Goal: Task Accomplishment & Management: Complete application form

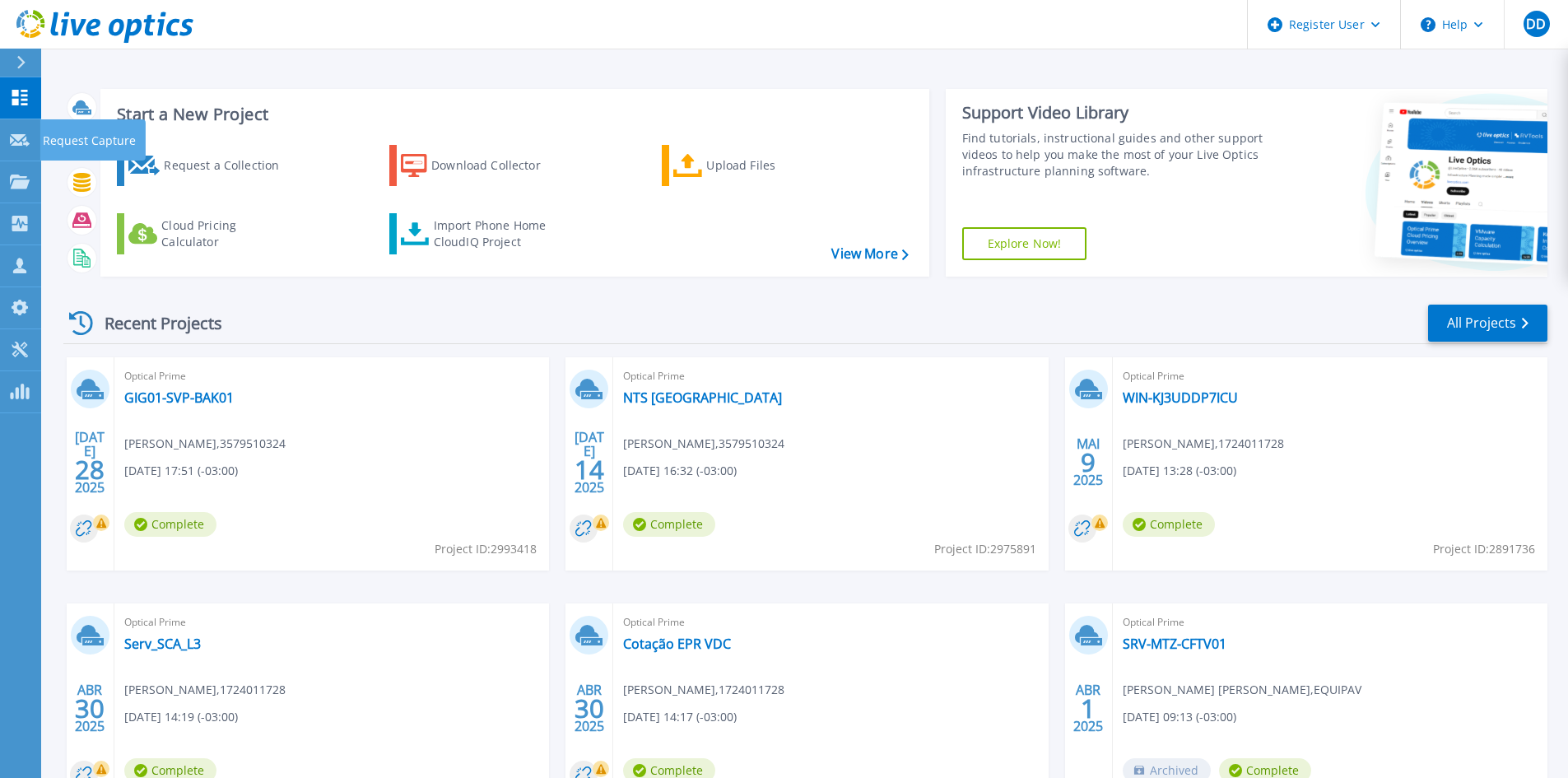
drag, startPoint x: 26, startPoint y: 137, endPoint x: 40, endPoint y: 136, distance: 14.0
click at [26, 137] on icon at bounding box center [19, 140] width 19 height 12
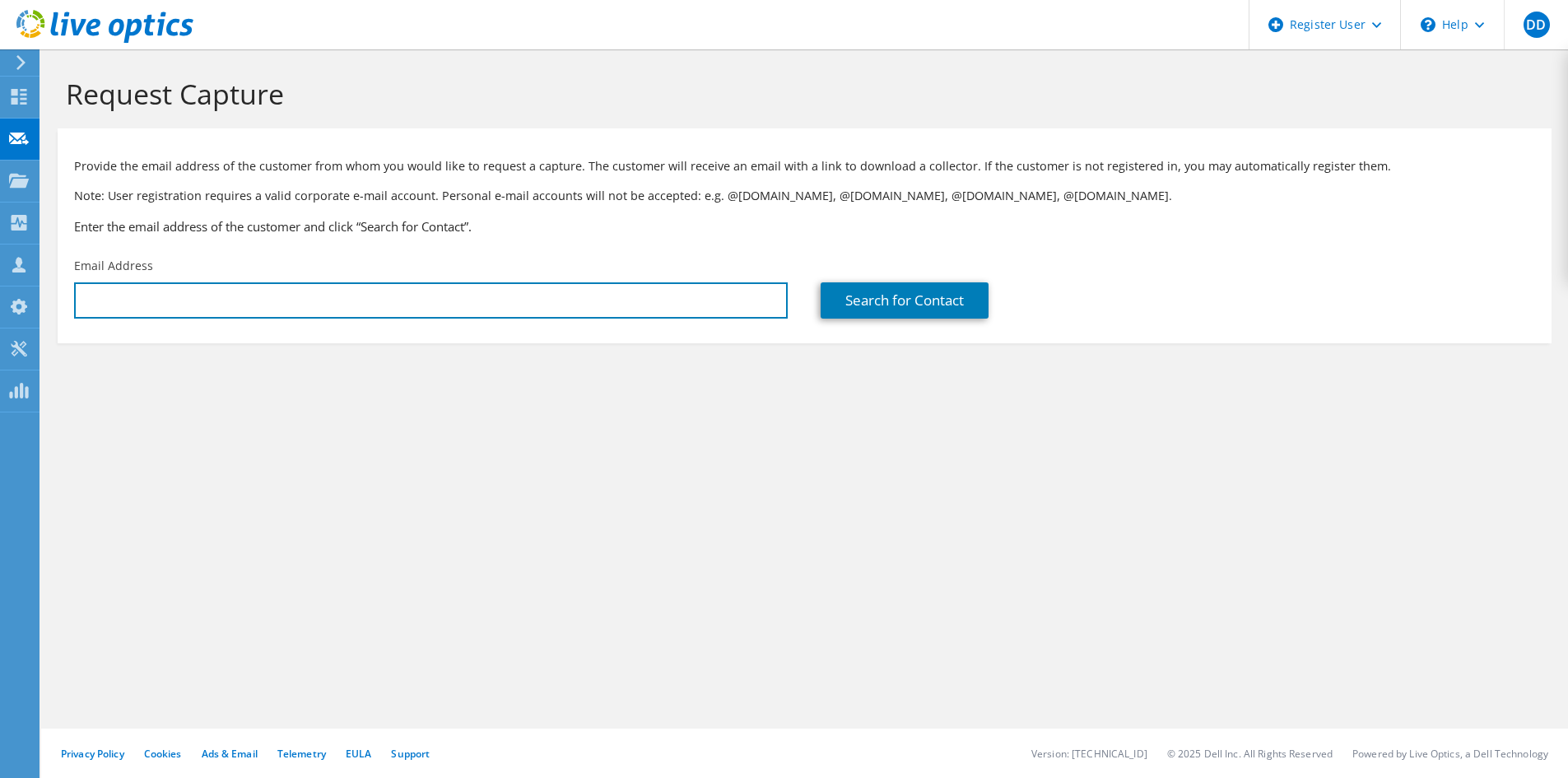
click at [172, 292] on input "text" at bounding box center [431, 300] width 714 height 36
type input "[PERSON_NAME][EMAIL_ADDRESS][PERSON_NAME][DOMAIN_NAME]"
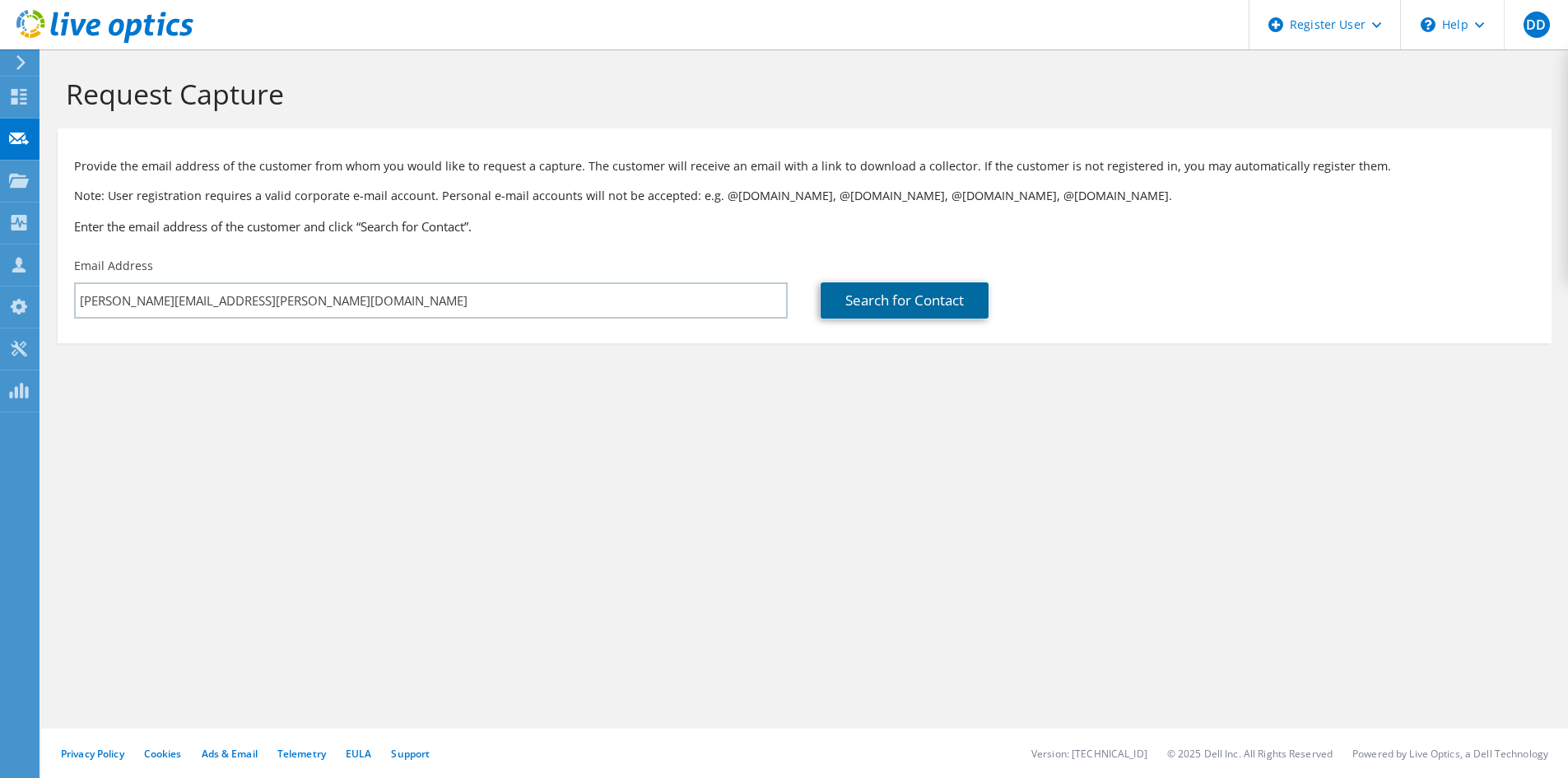
click at [945, 305] on link "Search for Contact" at bounding box center [904, 300] width 168 height 36
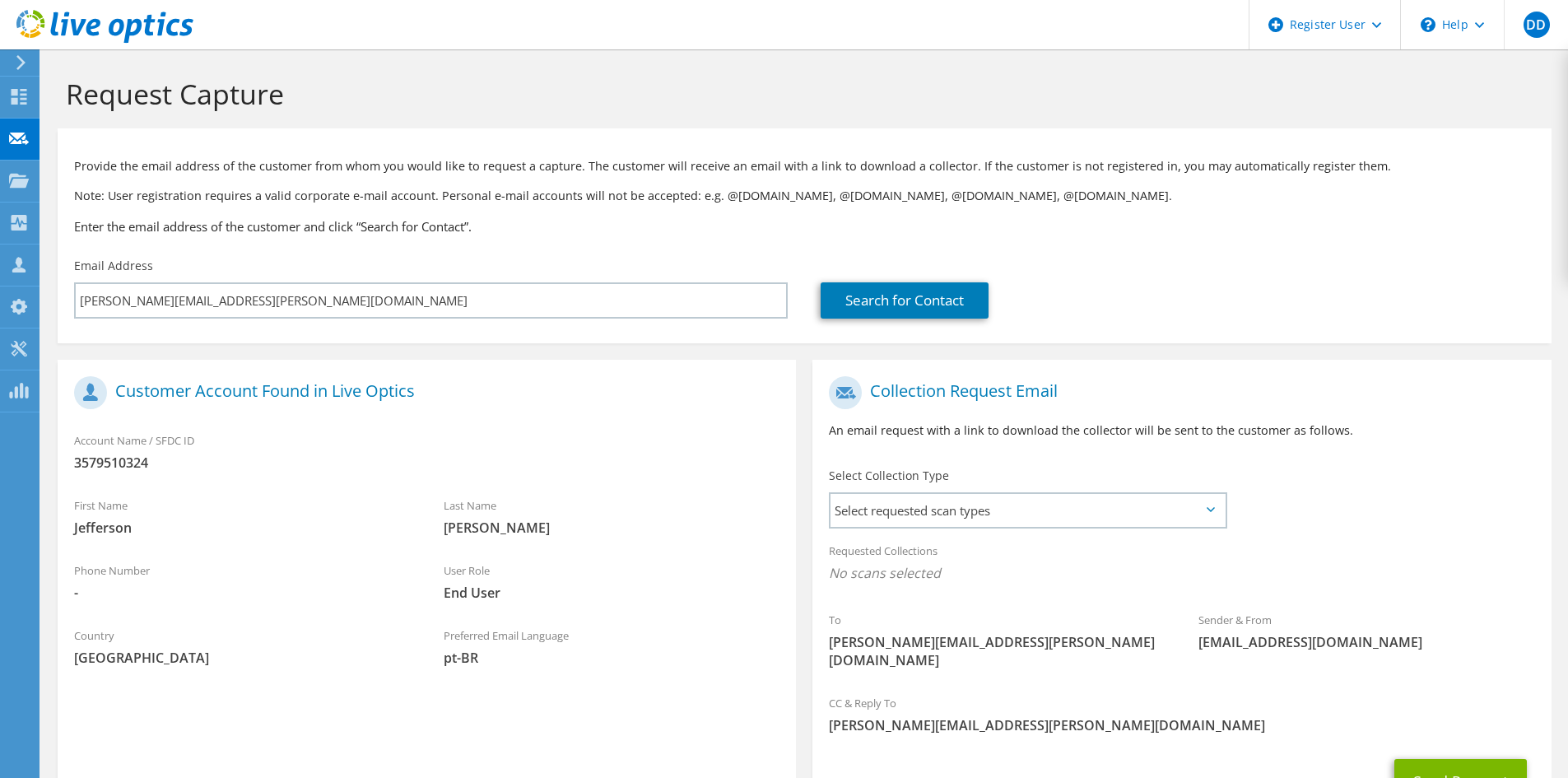
click at [1059, 492] on div "Select requested scan types Server Virtualization Optical Prime AWS Nutanix SC" at bounding box center [1028, 510] width 399 height 36
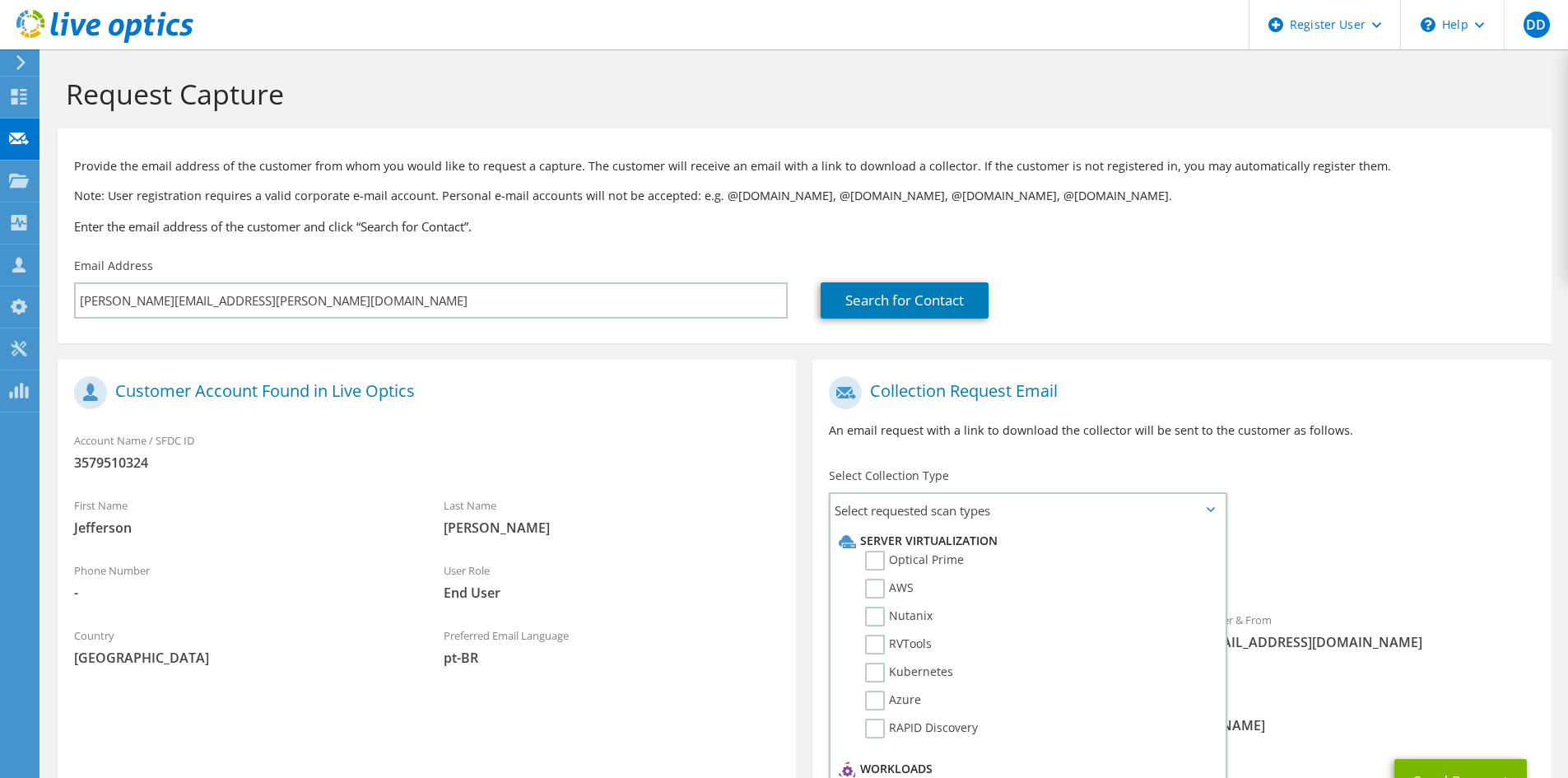
click at [874, 557] on label "Optical Prime" at bounding box center [915, 561] width 99 height 19
click at [0, 0] on input "Optical Prime" at bounding box center [0, 0] width 0 height 0
click at [871, 700] on label "Azure" at bounding box center [894, 701] width 56 height 19
click at [0, 0] on input "Azure" at bounding box center [0, 0] width 0 height 0
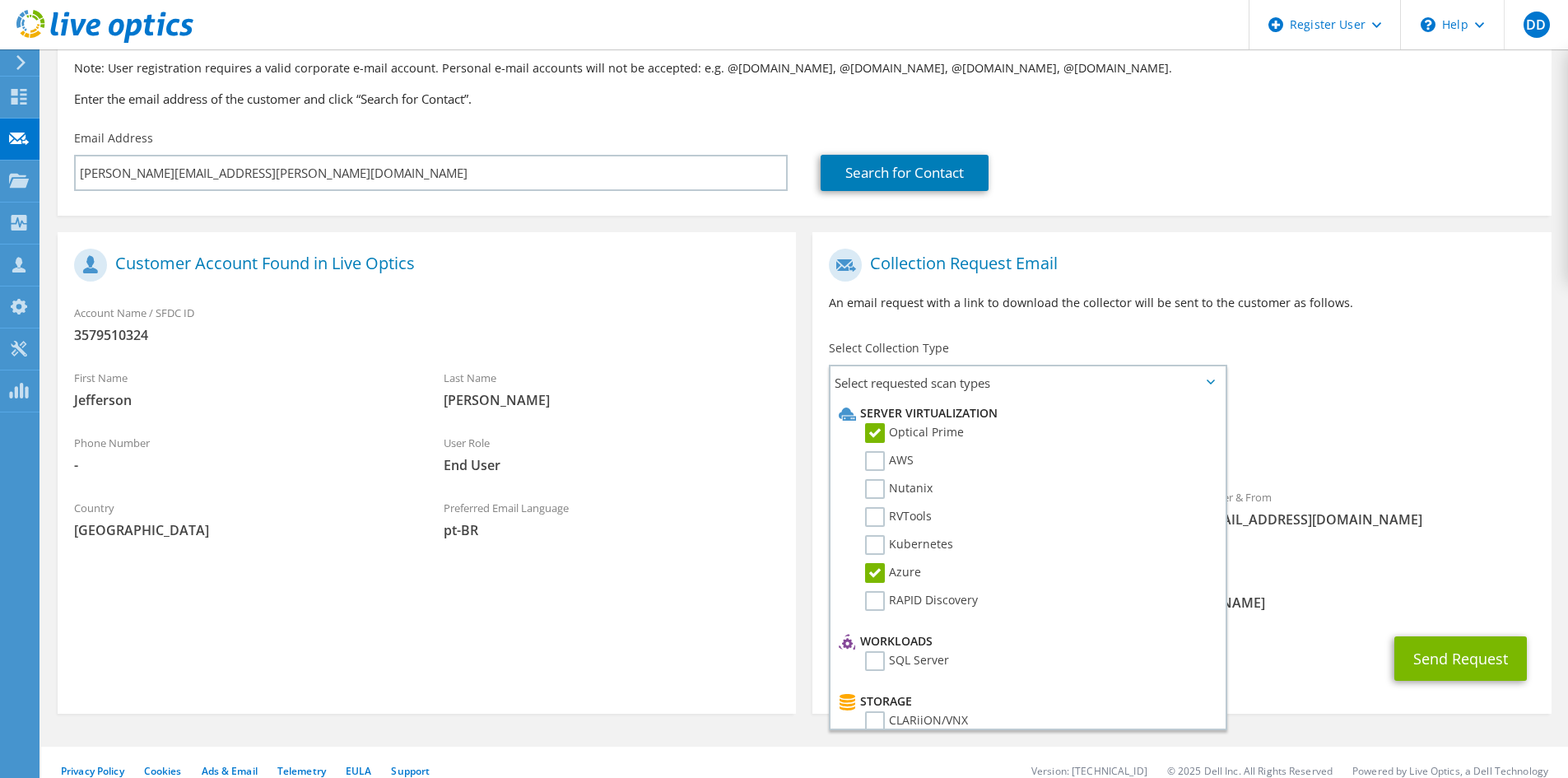
click at [1312, 440] on span "Optical Prime Azure" at bounding box center [1182, 450] width 705 height 27
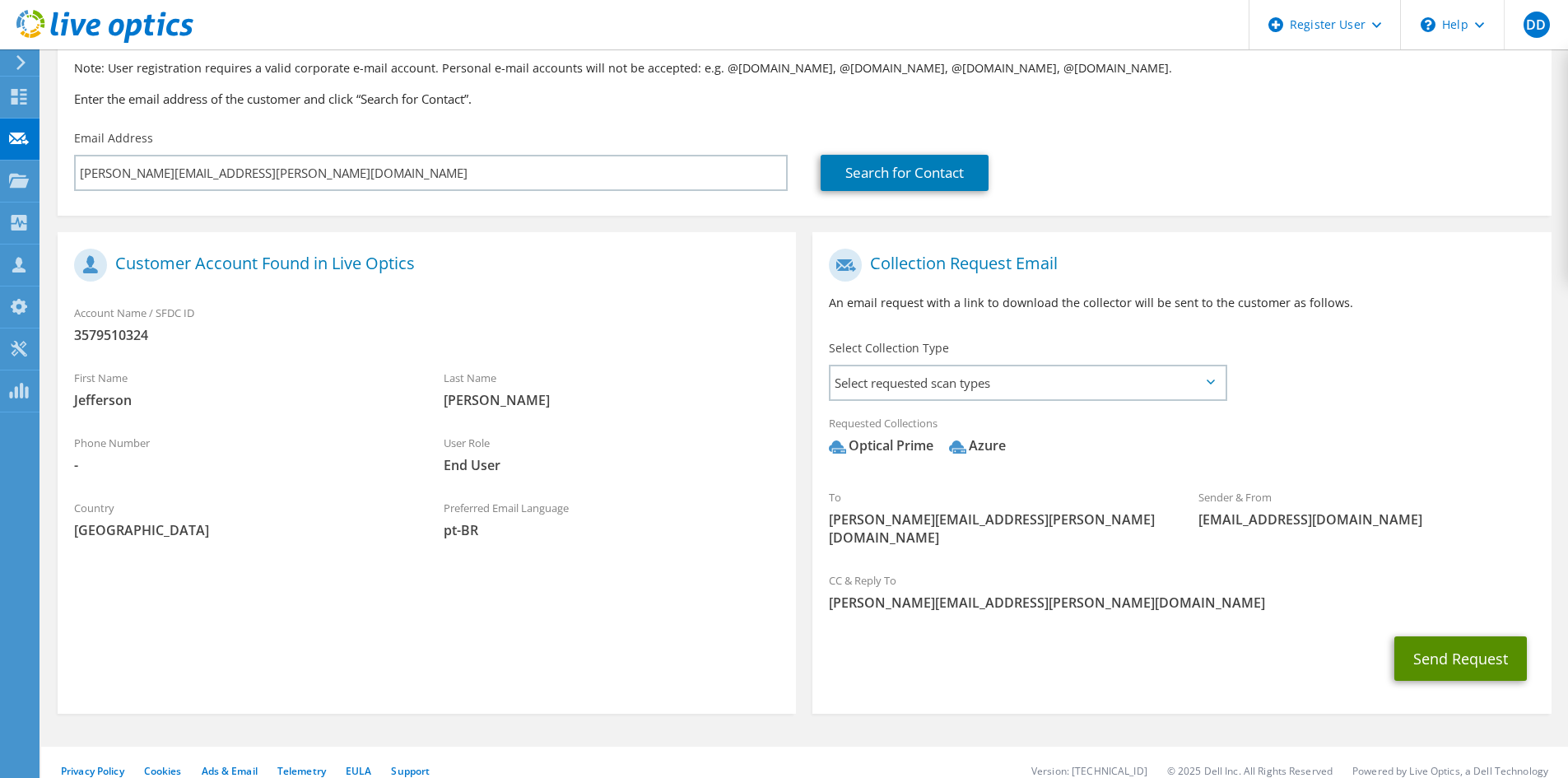
click at [1465, 654] on button "Send Request" at bounding box center [1461, 658] width 133 height 44
